Goal: Task Accomplishment & Management: Manage account settings

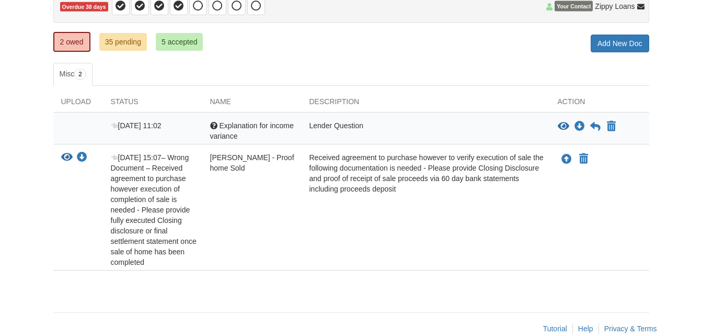
scroll to position [118, 0]
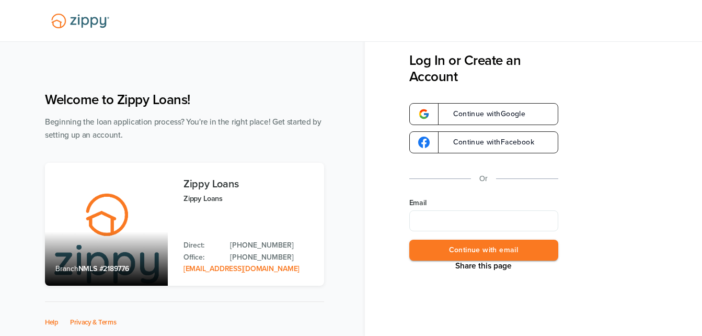
click at [428, 218] on input "Email" at bounding box center [484, 220] width 149 height 21
type input "**********"
click at [452, 252] on button "Continue with email" at bounding box center [484, 250] width 149 height 21
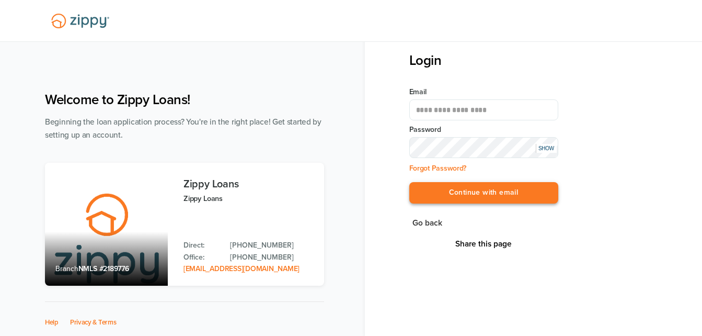
click at [421, 198] on button "Continue with email" at bounding box center [484, 192] width 149 height 21
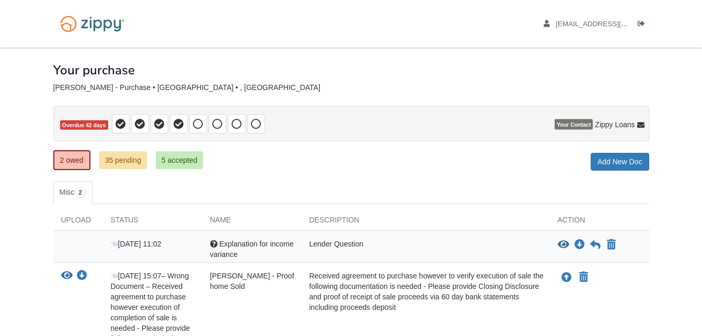
click at [224, 64] on div "Your purchase" at bounding box center [351, 62] width 596 height 29
click at [274, 173] on div "× × × Pending Add Document Notice document will be included in the email sent t…" at bounding box center [351, 234] width 596 height 372
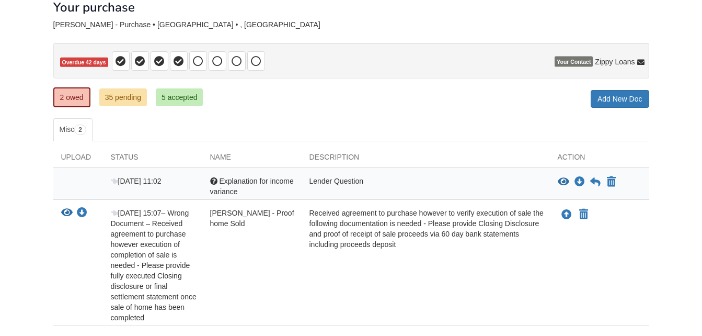
scroll to position [137, 0]
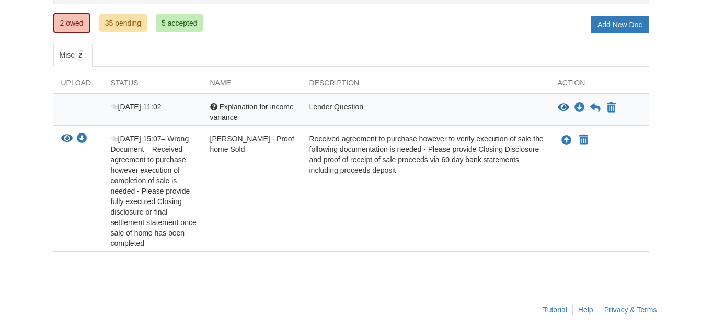
click at [20, 55] on body "[EMAIL_ADDRESS][DOMAIN_NAME] Logout" at bounding box center [351, 99] width 702 height 473
click at [20, 79] on body "[EMAIL_ADDRESS][DOMAIN_NAME] Logout" at bounding box center [351, 99] width 702 height 473
click at [18, 183] on body "[EMAIL_ADDRESS][DOMAIN_NAME] Logout" at bounding box center [351, 99] width 702 height 473
click at [411, 47] on ul "Misc 2" at bounding box center [351, 55] width 596 height 23
click at [111, 26] on link "35 pending" at bounding box center [123, 23] width 48 height 18
